Goal: Navigation & Orientation: Find specific page/section

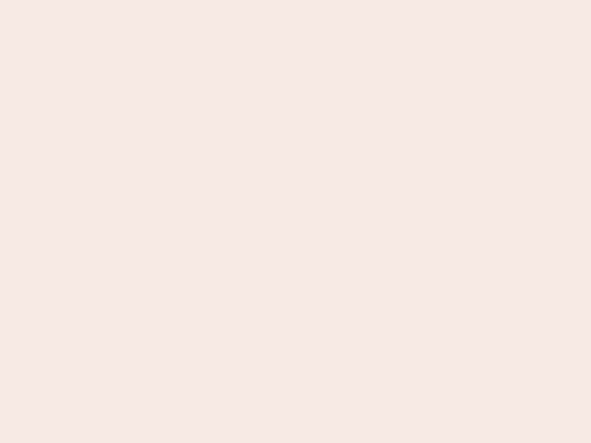
click at [295, 221] on nb-app "Almost there Thank you for registering for Newbook. Your account is under revie…" at bounding box center [295, 221] width 591 height 443
click at [295, 0] on nb-app "Almost there Thank you for registering for Newbook. Your account is under revie…" at bounding box center [295, 221] width 591 height 443
click at [316, 0] on nb-app "Almost there Thank you for registering for Newbook. Your account is under revie…" at bounding box center [295, 221] width 591 height 443
click at [295, 221] on nb-app "Almost there Thank you for registering for Newbook. Your account is under revie…" at bounding box center [295, 221] width 591 height 443
click at [295, 0] on nb-app "Almost there Thank you for registering for Newbook. Your account is under revie…" at bounding box center [295, 221] width 591 height 443
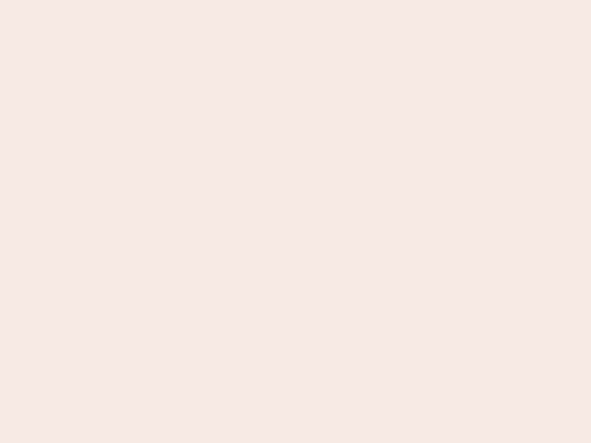
click at [206, 0] on nb-app "Almost there Thank you for registering for Newbook. Your account is under revie…" at bounding box center [295, 221] width 591 height 443
click at [295, 221] on nb-app "Almost there Thank you for registering for Newbook. Your account is under revie…" at bounding box center [295, 221] width 591 height 443
click at [295, 0] on nb-app "Almost there Thank you for registering for Newbook. Your account is under revie…" at bounding box center [295, 221] width 591 height 443
click at [206, 0] on nb-app "Almost there Thank you for registering for Newbook. Your account is under revie…" at bounding box center [295, 221] width 591 height 443
click at [295, 221] on nb-app "Almost there Thank you for registering for Newbook. Your account is under revie…" at bounding box center [295, 221] width 591 height 443
